Goal: Task Accomplishment & Management: Manage account settings

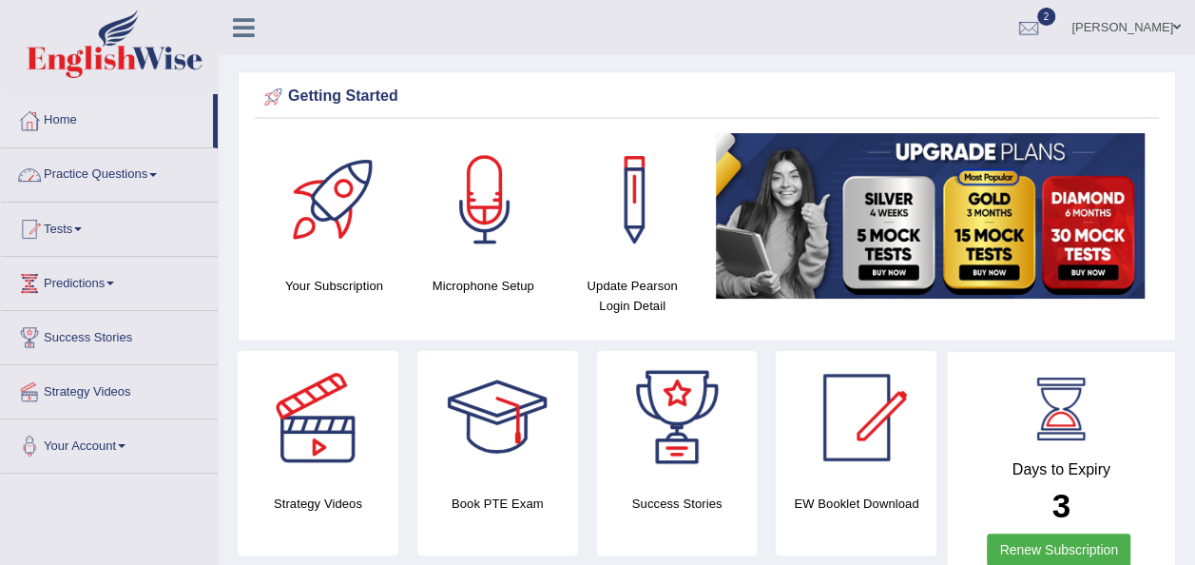
click at [97, 170] on link "Practice Questions" at bounding box center [109, 172] width 217 height 48
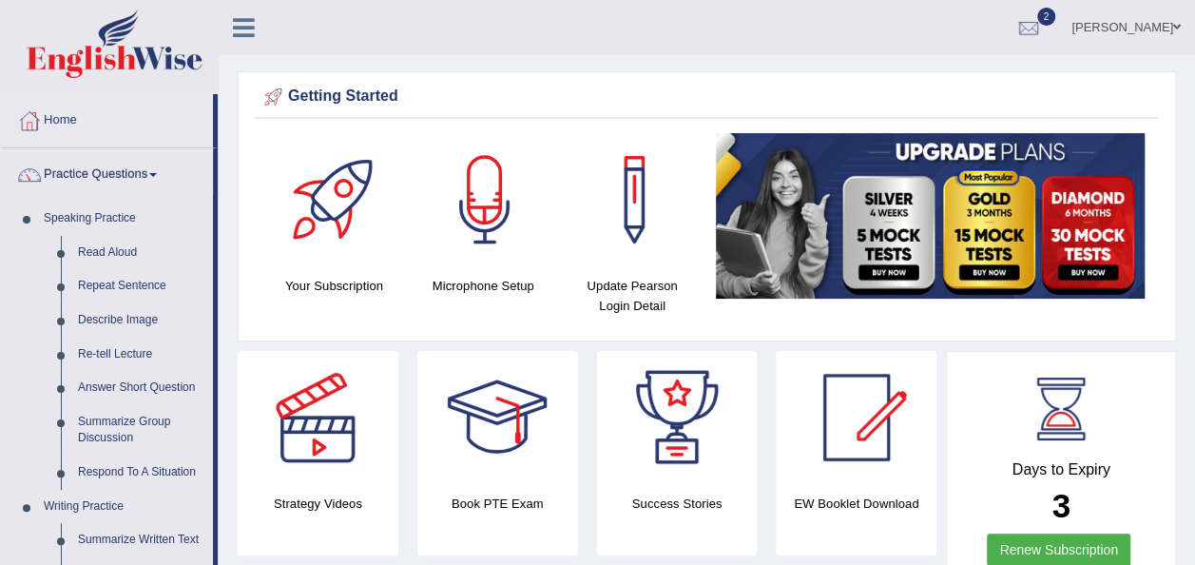
click at [97, 170] on link "Practice Questions" at bounding box center [107, 172] width 212 height 48
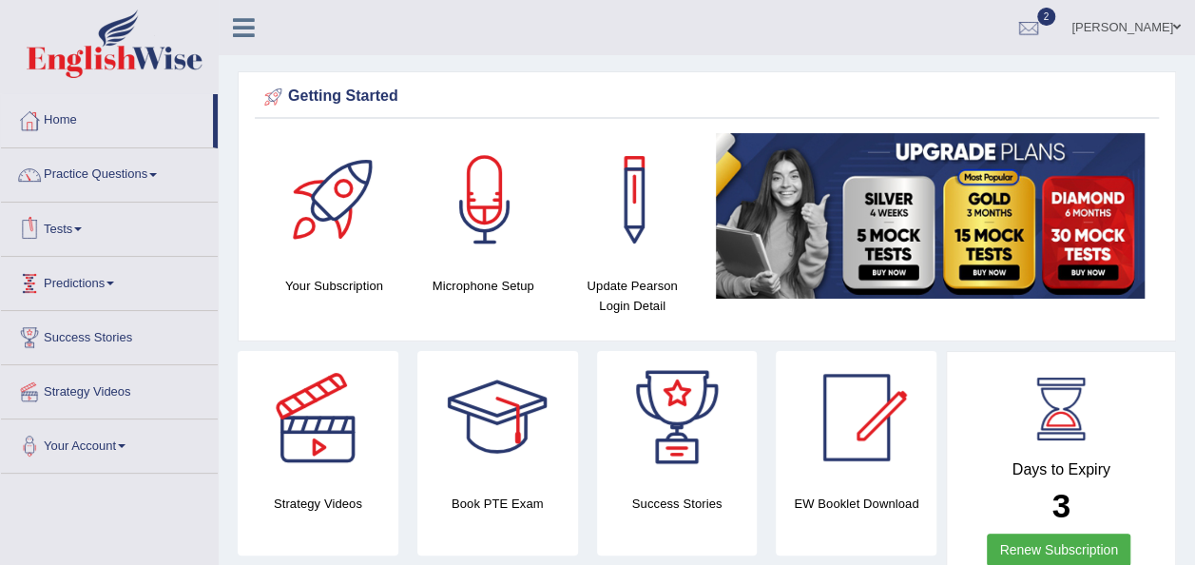
click at [93, 232] on link "Tests" at bounding box center [109, 227] width 217 height 48
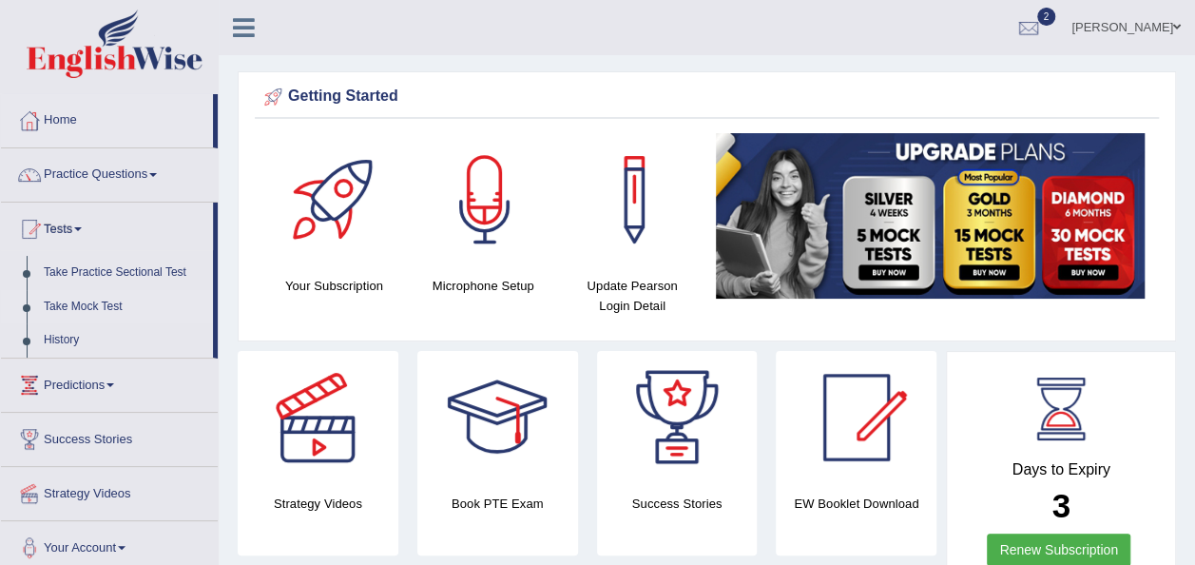
click at [87, 310] on link "Take Mock Test" at bounding box center [124, 307] width 178 height 34
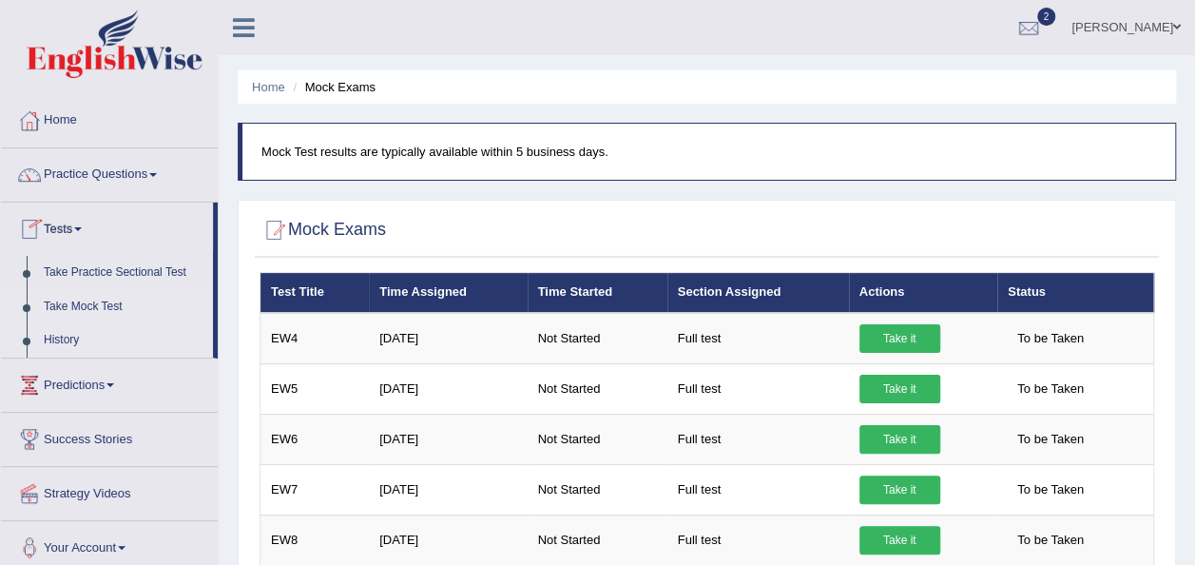
click at [70, 342] on link "History" at bounding box center [124, 340] width 178 height 34
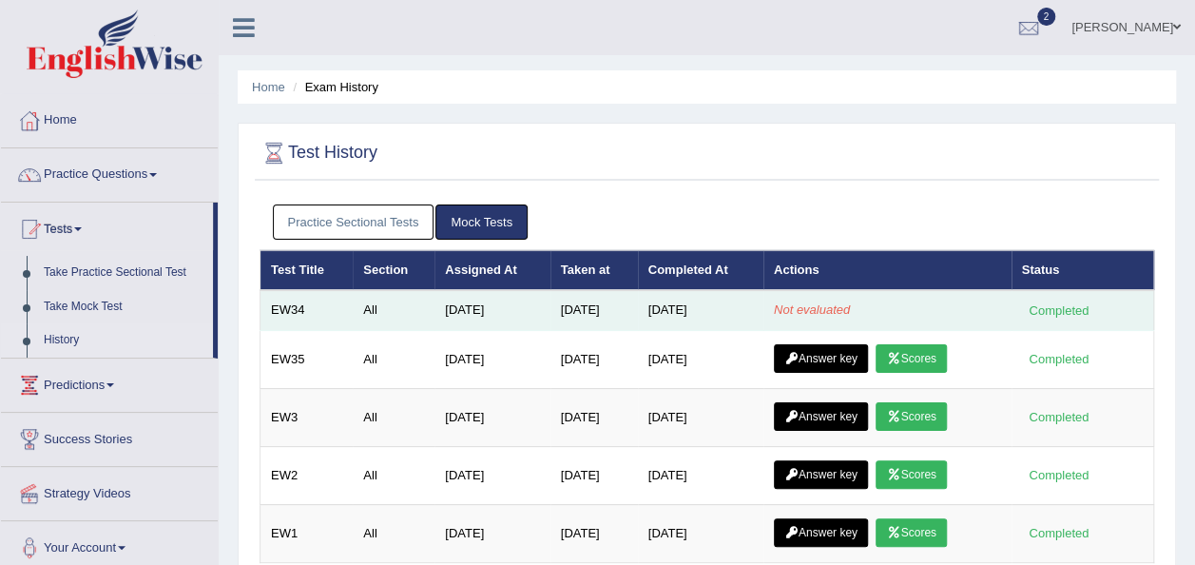
click at [811, 316] on td "Not evaluated" at bounding box center [887, 310] width 248 height 40
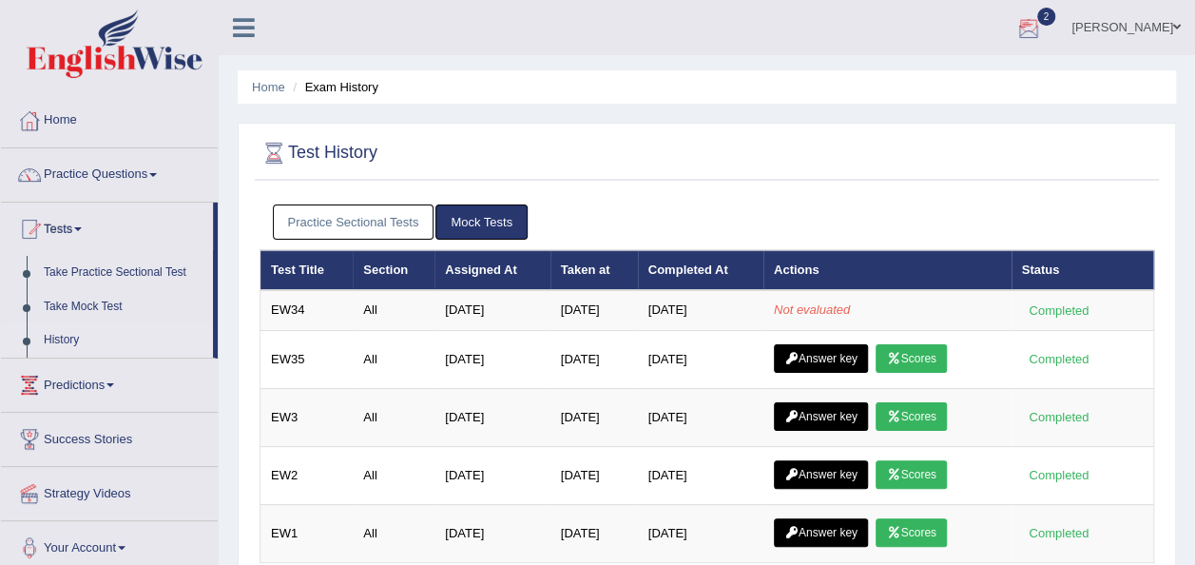
click at [1151, 25] on link "Ruijin Niu" at bounding box center [1126, 24] width 138 height 49
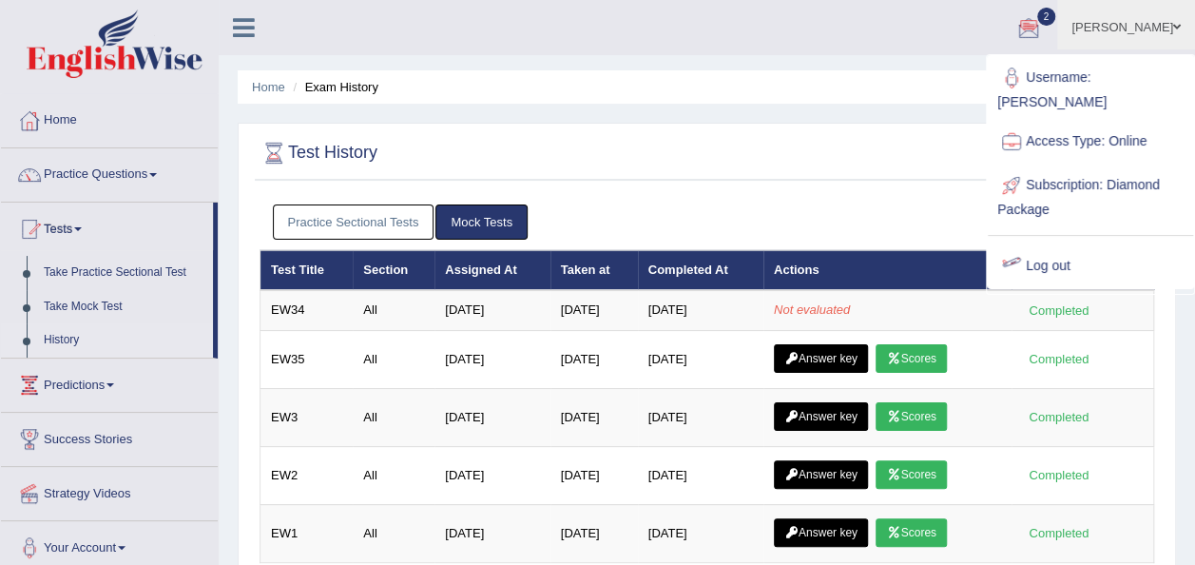
click at [1055, 253] on link "Log out" at bounding box center [1090, 266] width 205 height 44
